Goal: Task Accomplishment & Management: Use online tool/utility

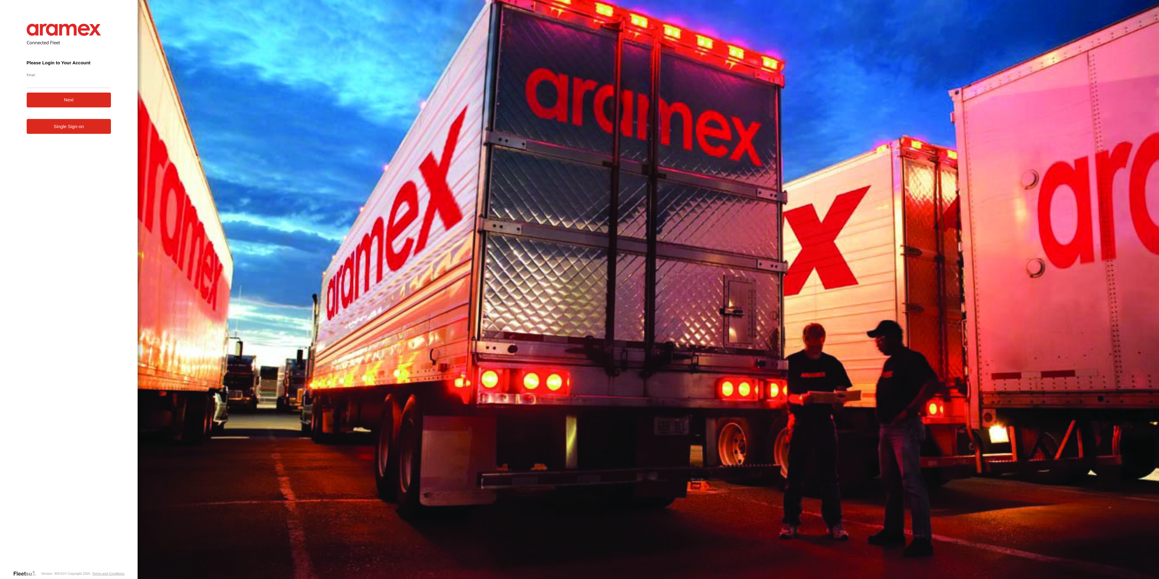
click at [66, 72] on form "Connected Fleet Please Login to Your Account Email Enter a valid login email ad…" at bounding box center [69, 292] width 103 height 555
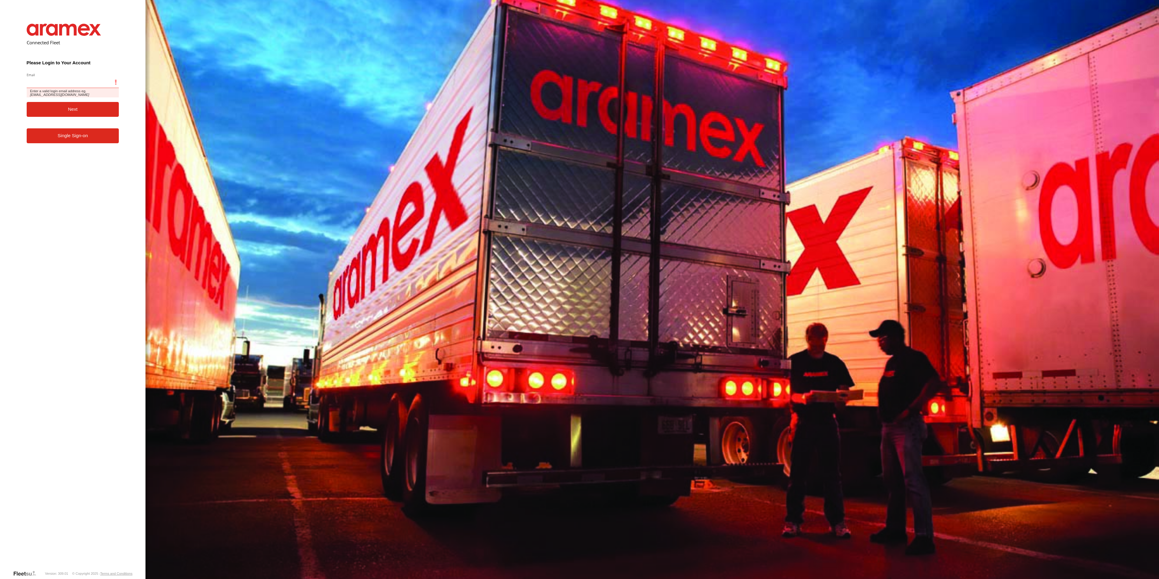
click at [69, 86] on input "Email" at bounding box center [73, 82] width 92 height 11
type input "**********"
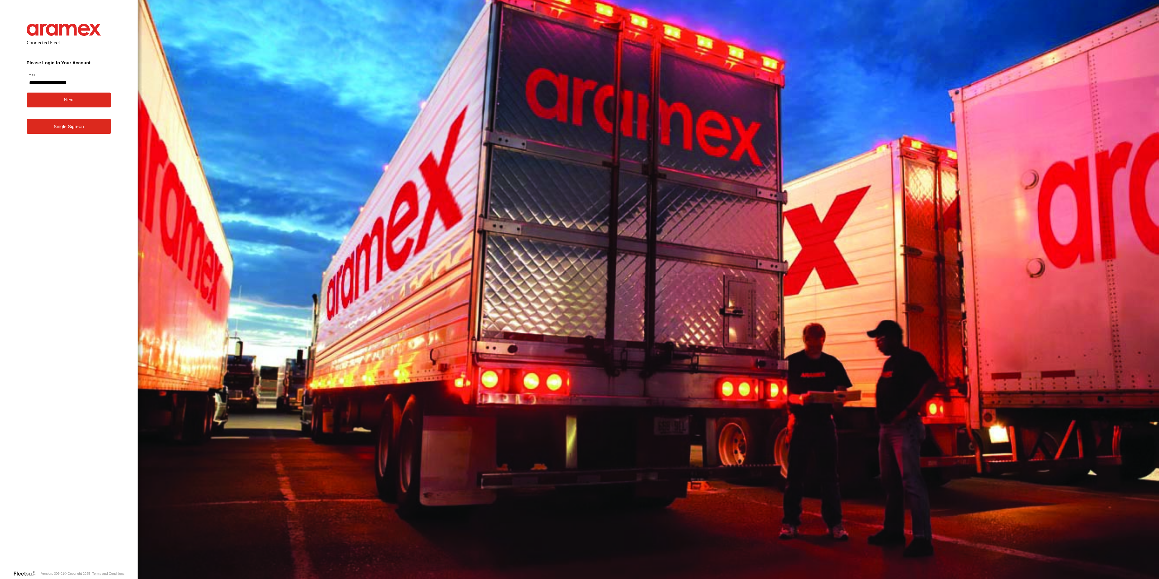
click at [72, 100] on button "Next" at bounding box center [69, 99] width 85 height 15
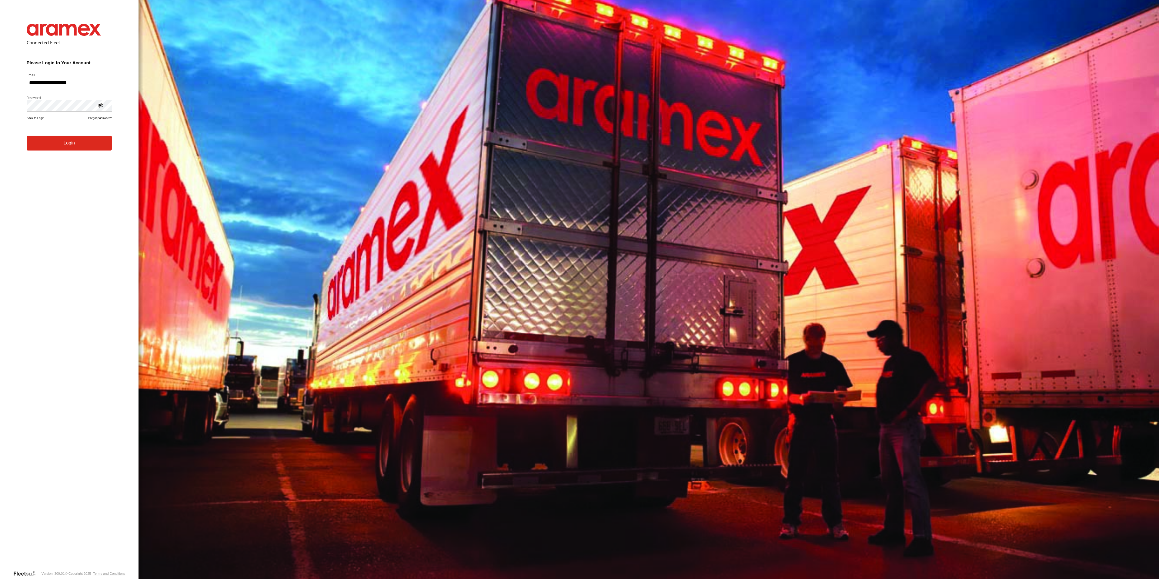
click at [80, 147] on button "Login" at bounding box center [69, 143] width 85 height 15
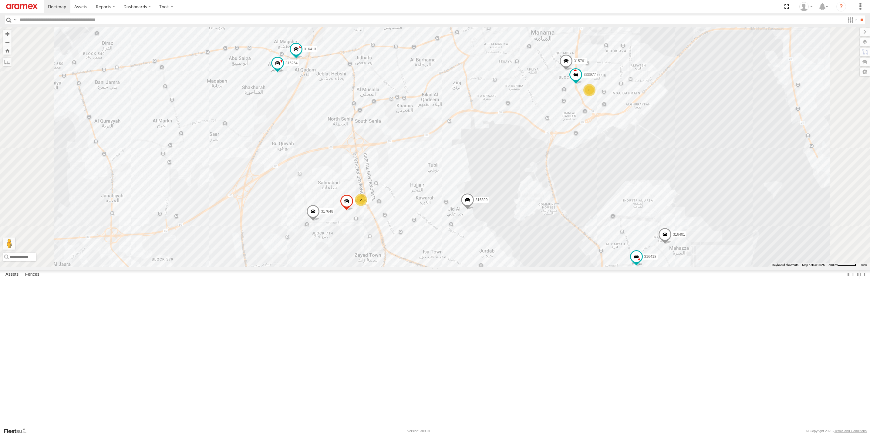
drag, startPoint x: 447, startPoint y: 190, endPoint x: 592, endPoint y: 250, distance: 157.5
click at [592, 250] on div "316421 316418 333976 317520 315405 316422 395739 333831 393577 333979 393889 31…" at bounding box center [435, 147] width 870 height 240
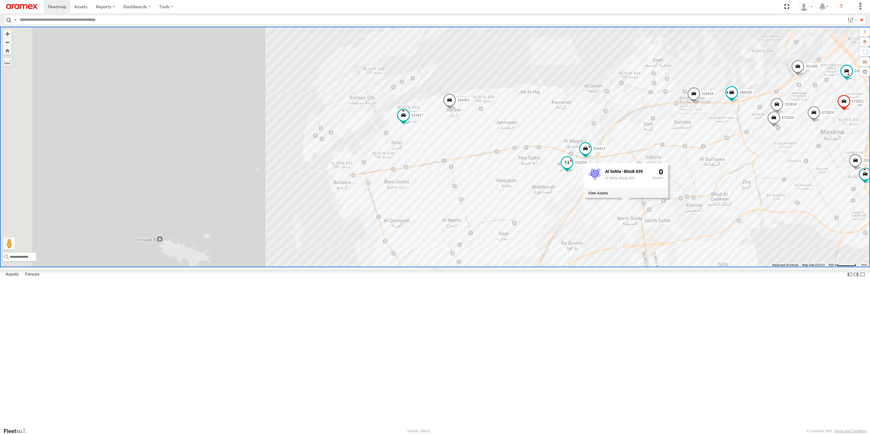
click at [572, 168] on span at bounding box center [566, 162] width 11 height 11
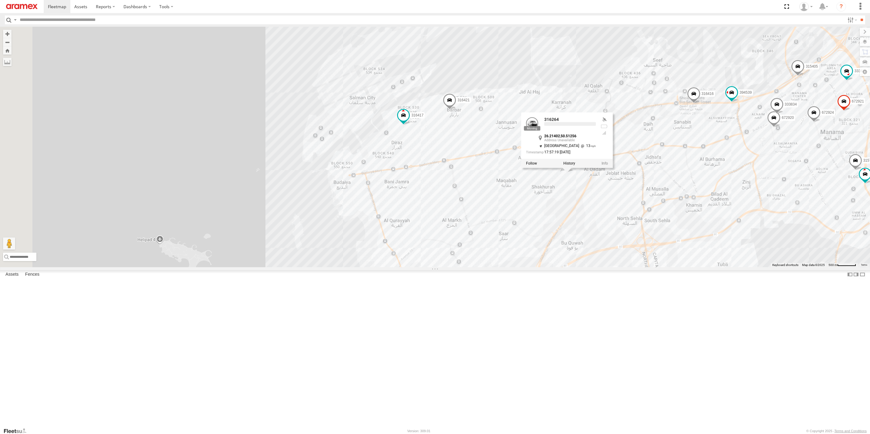
click at [612, 159] on div "316264 26.21402 , 50.51256 [GEOGRAPHIC_DATA] 13 17:57:19 [DATE]" at bounding box center [567, 135] width 92 height 46
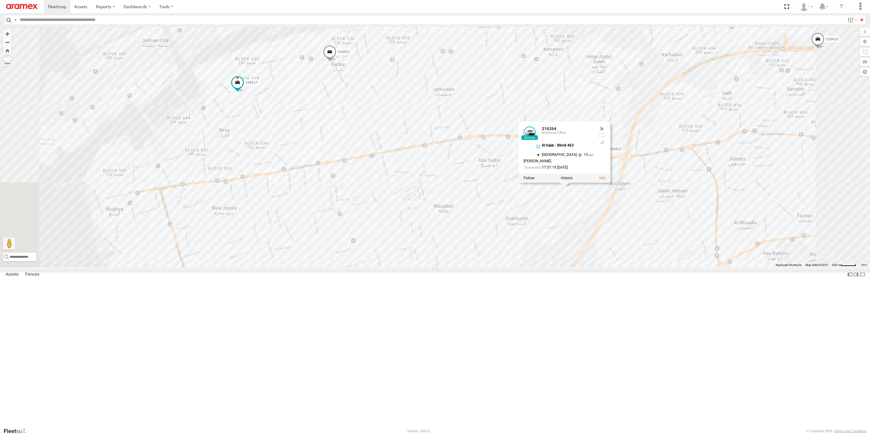
click at [703, 265] on div "316421 316418 333976 317520 315405 316422 395739 333831 393577 333979 393889 31…" at bounding box center [435, 147] width 870 height 240
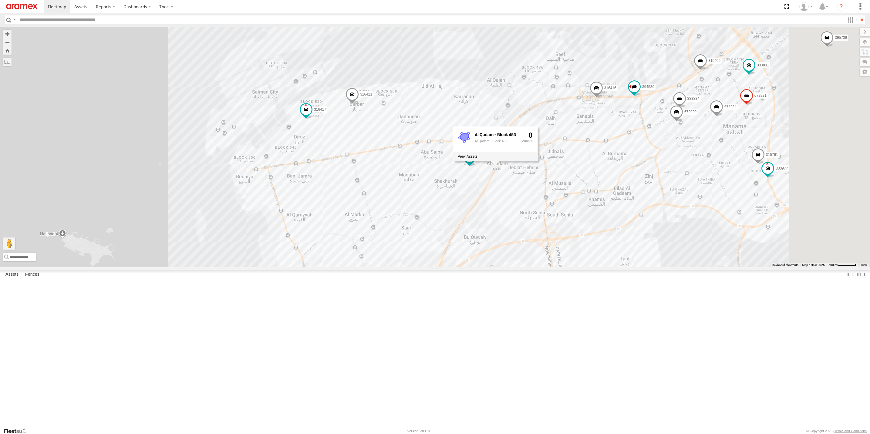
drag, startPoint x: 775, startPoint y: 239, endPoint x: 504, endPoint y: 245, distance: 271.1
click at [533, 247] on div "316421 316418 333976 317520 315405 316422 395739 333831 393577 333979 393889 31…" at bounding box center [435, 147] width 870 height 240
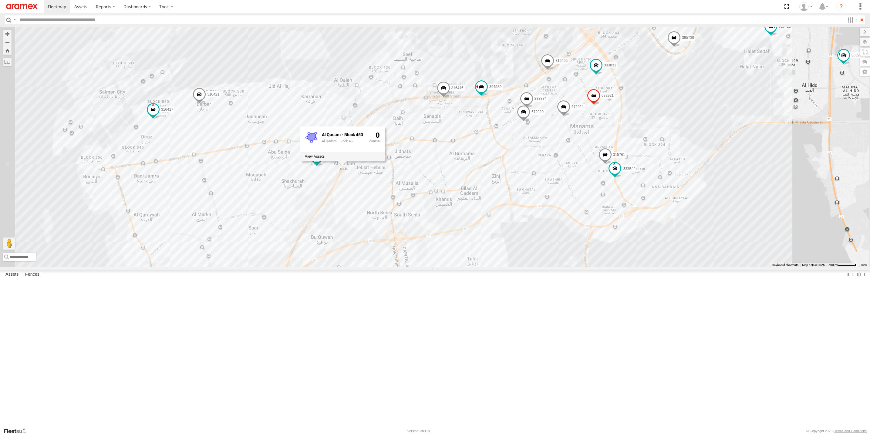
click at [502, 245] on div "316421 316418 333976 317520 315405 316422 395739 333831 393577 333979 393889 31…" at bounding box center [435, 147] width 870 height 240
click at [501, 244] on div "316421 316418 333976 317520 315405 316422 395739 333831 393577 333979 393889 31…" at bounding box center [435, 147] width 870 height 240
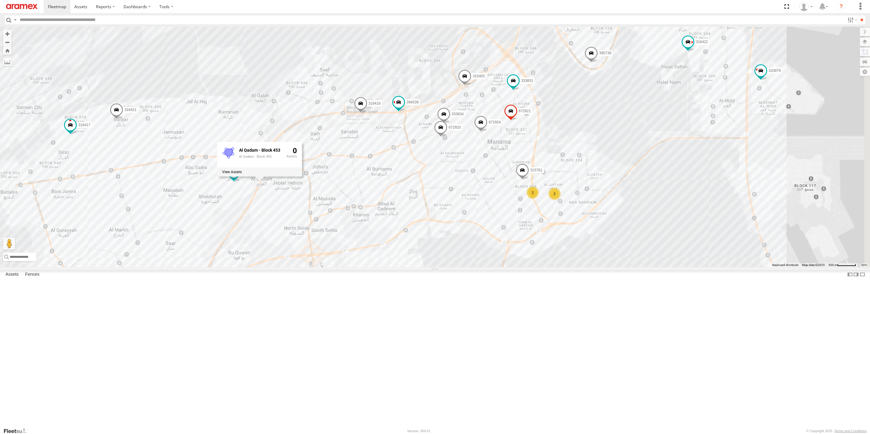
drag, startPoint x: 663, startPoint y: 220, endPoint x: 510, endPoint y: 249, distance: 156.0
click at [512, 248] on div "316421 316418 333976 317520 315405 316422 395739 333831 393577 333979 393889 31…" at bounding box center [435, 147] width 870 height 240
click at [510, 249] on div "316421 316418 333976 317520 315405 316422 395739 333831 393577 333979 393889 31…" at bounding box center [435, 147] width 870 height 240
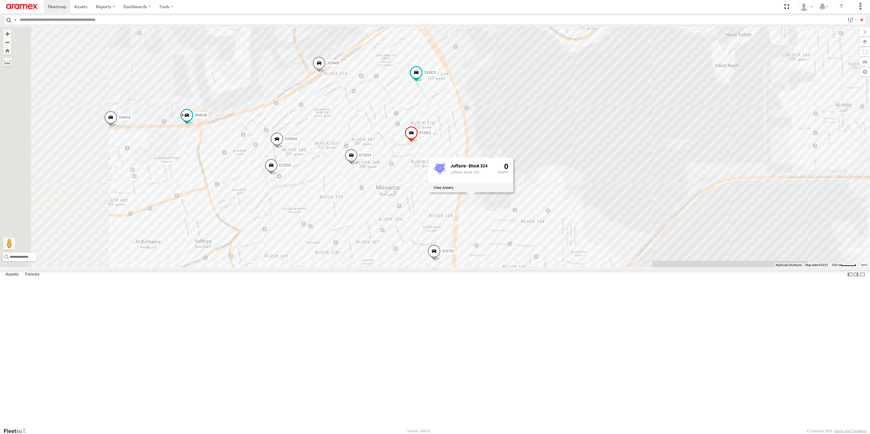
drag, startPoint x: 292, startPoint y: 258, endPoint x: 402, endPoint y: 270, distance: 110.6
click at [398, 267] on div "316421 316418 333976 317520 315405 316422 395739 333831 393577 333979 393889 31…" at bounding box center [435, 147] width 870 height 240
click at [402, 267] on div "316421 316418 333976 317520 315405 316422 395739 333831 393577 333979 393889 31…" at bounding box center [435, 147] width 870 height 240
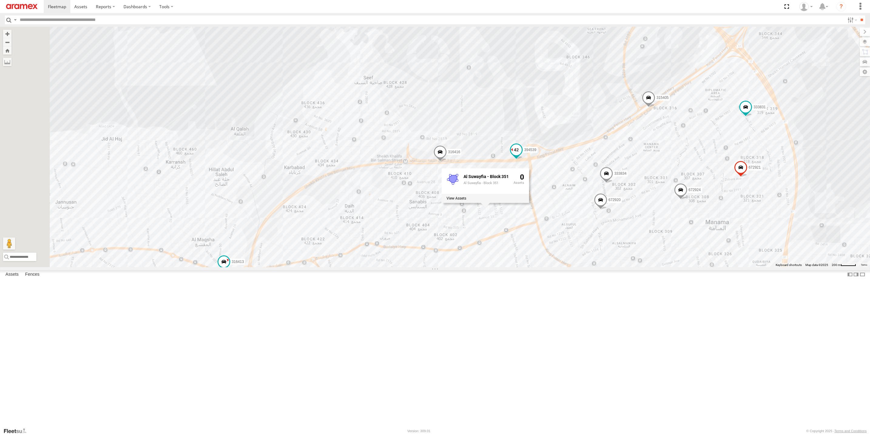
click at [522, 155] on span at bounding box center [516, 149] width 11 height 11
click at [574, 267] on div "316421 316418 333976 317520 315405 316422 395739 333831 393577 333979 393889 31…" at bounding box center [435, 147] width 870 height 240
click at [447, 162] on span at bounding box center [439, 154] width 13 height 16
click at [582, 267] on div "316421 316418 333976 317520 315405 316422 395739 333831 393577 333979 393889 31…" at bounding box center [435, 147] width 870 height 240
click at [447, 162] on span at bounding box center [439, 154] width 13 height 16
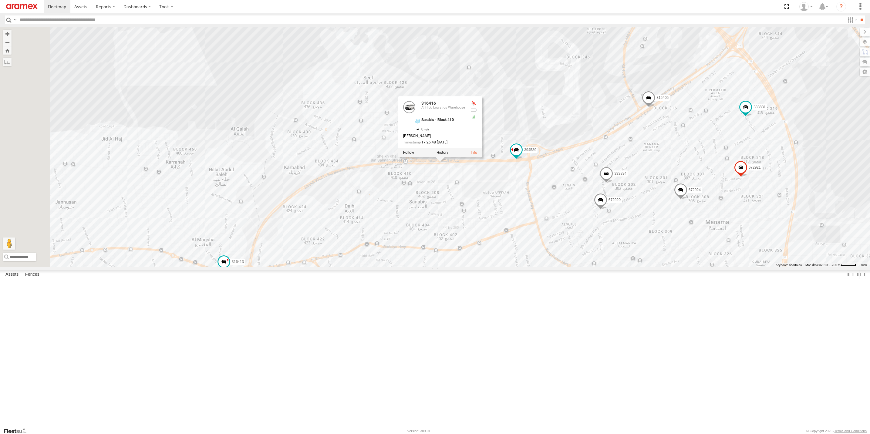
click at [576, 267] on div "316421 316418 333976 317520 315405 316422 395739 333831 393577 333979 393889 31…" at bounding box center [435, 147] width 870 height 240
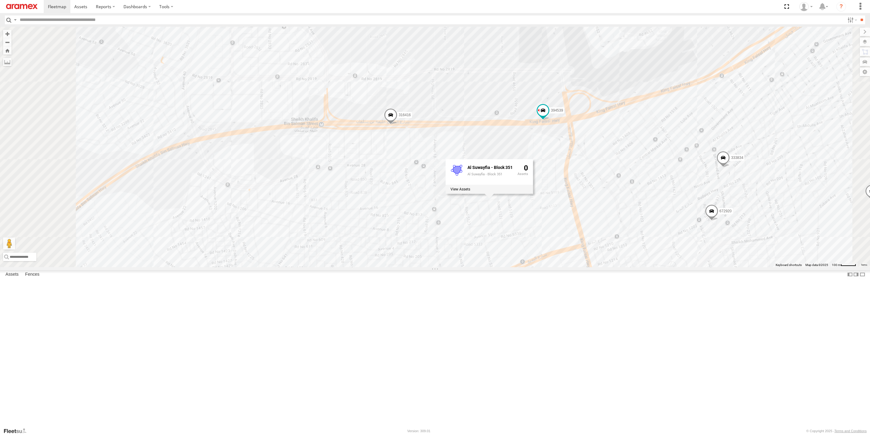
drag, startPoint x: 796, startPoint y: 293, endPoint x: 786, endPoint y: 292, distance: 10.0
click at [718, 221] on span at bounding box center [711, 212] width 13 height 16
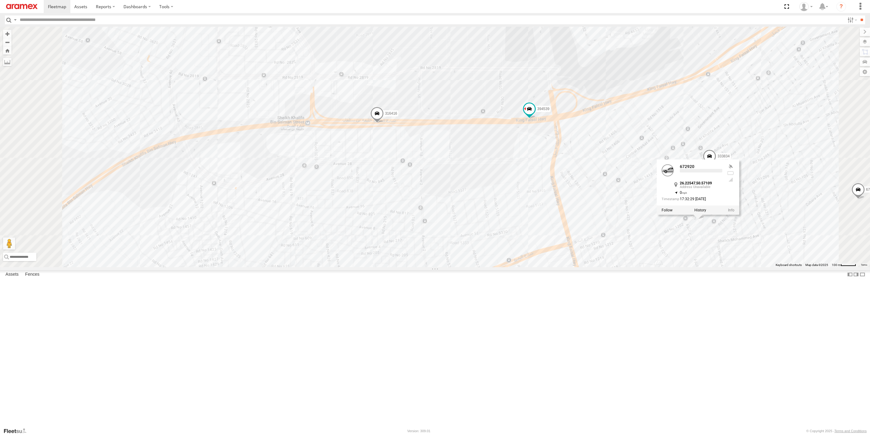
click at [739, 215] on div at bounding box center [697, 210] width 82 height 9
click at [763, 267] on div "316421 316418 333976 317520 315405 316422 395739 333831 393577 333979 393889 31…" at bounding box center [435, 147] width 870 height 240
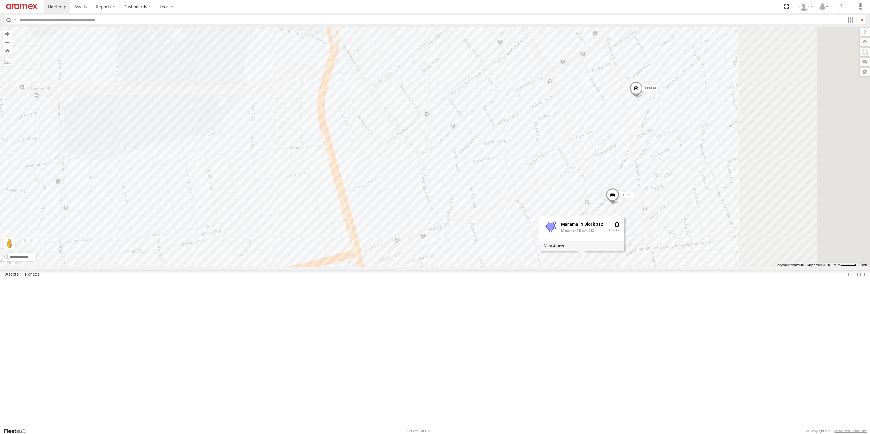
drag, startPoint x: 816, startPoint y: 263, endPoint x: 686, endPoint y: 277, distance: 130.8
click at [703, 267] on div "316421 316418 333976 317520 315405 316422 395739 333831 393577 333979 393889 31…" at bounding box center [435, 147] width 870 height 240
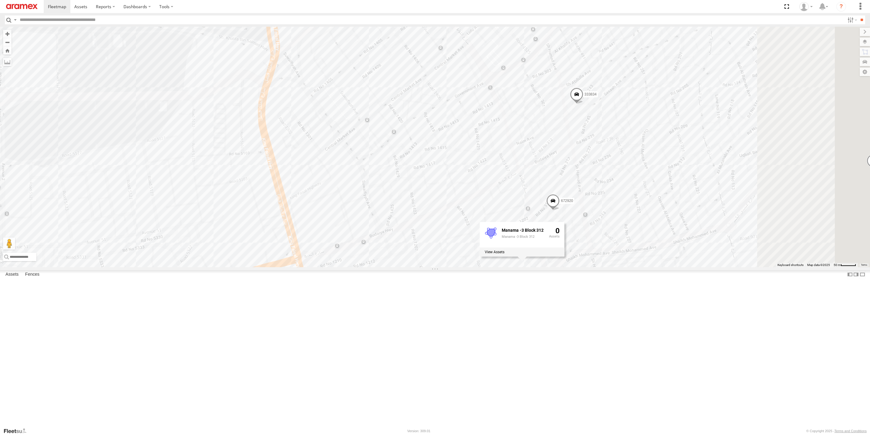
drag, startPoint x: 686, startPoint y: 277, endPoint x: 681, endPoint y: 277, distance: 5.2
click at [683, 267] on div "316421 316418 333976 317520 315405 316422 395739 333831 393577 333979 393889 31…" at bounding box center [435, 147] width 870 height 240
click at [578, 104] on span at bounding box center [571, 96] width 13 height 16
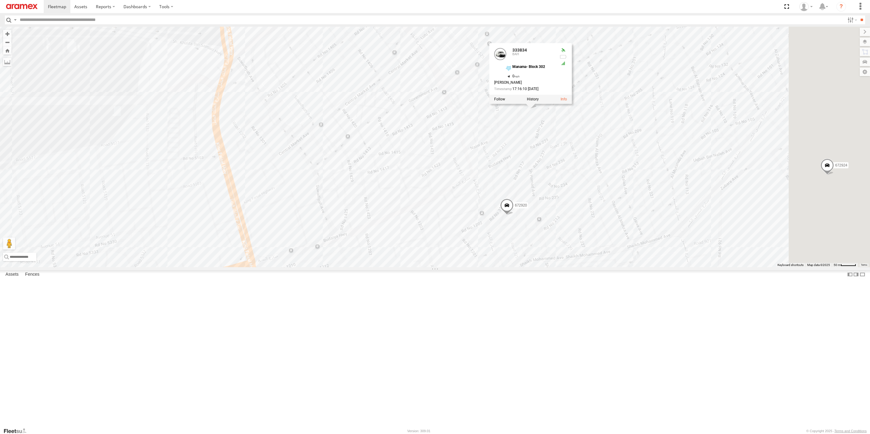
drag, startPoint x: 714, startPoint y: 219, endPoint x: 628, endPoint y: 227, distance: 86.8
click at [668, 224] on div "316421 316418 333976 317520 315405 316422 395739 333831 393577 333979 393889 31…" at bounding box center [435, 147] width 870 height 240
click at [618, 228] on div "316421 316418 333976 317520 315405 316422 395739 333831 393577 333979 393889 31…" at bounding box center [435, 147] width 870 height 240
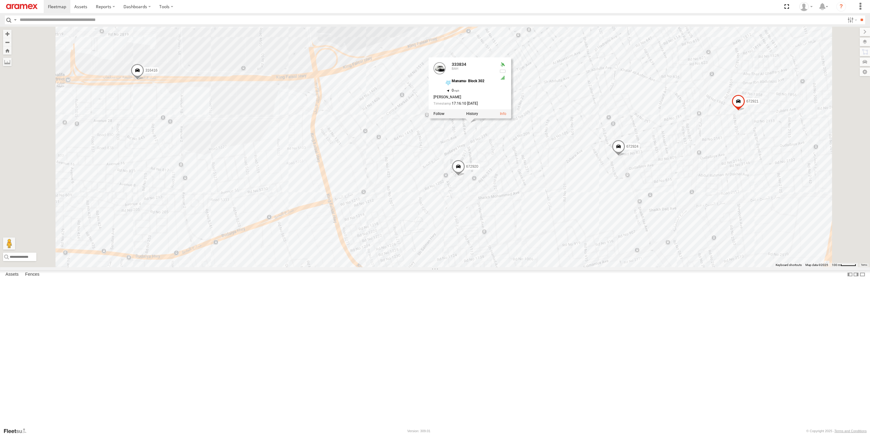
click at [625, 156] on span at bounding box center [618, 148] width 13 height 16
